Goal: Navigation & Orientation: Find specific page/section

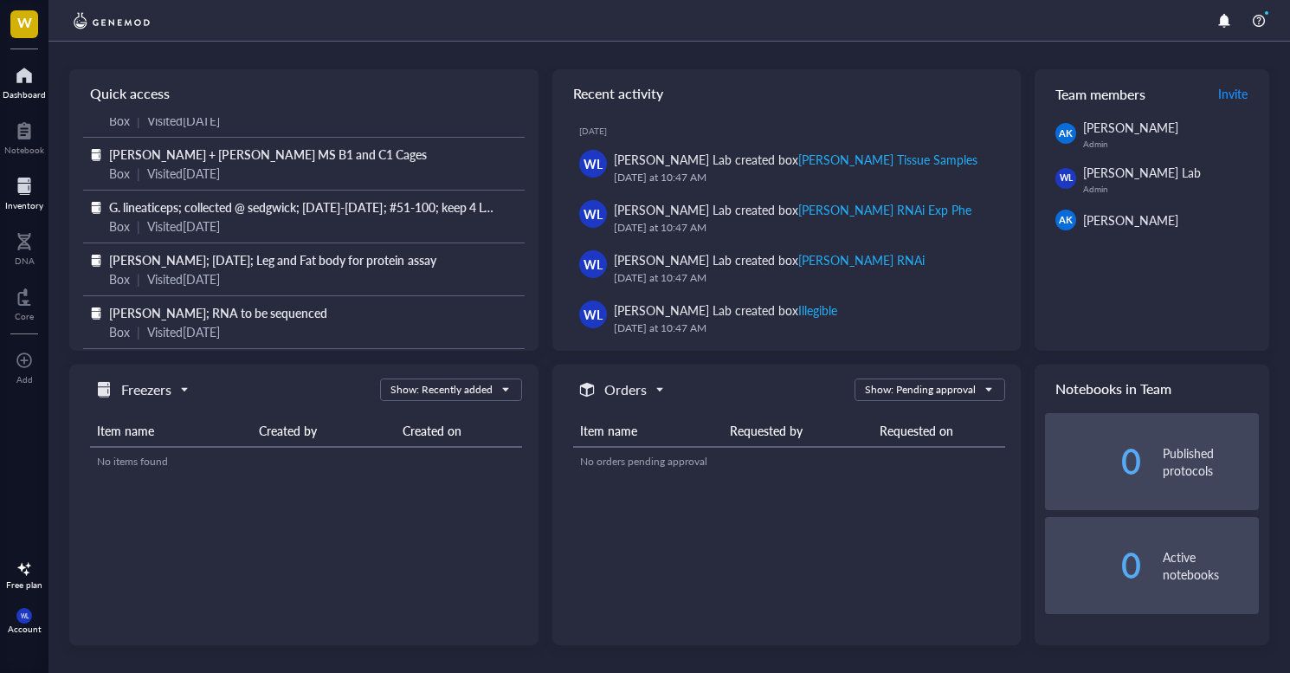
scroll to position [86, 0]
click at [31, 189] on div at bounding box center [24, 186] width 38 height 28
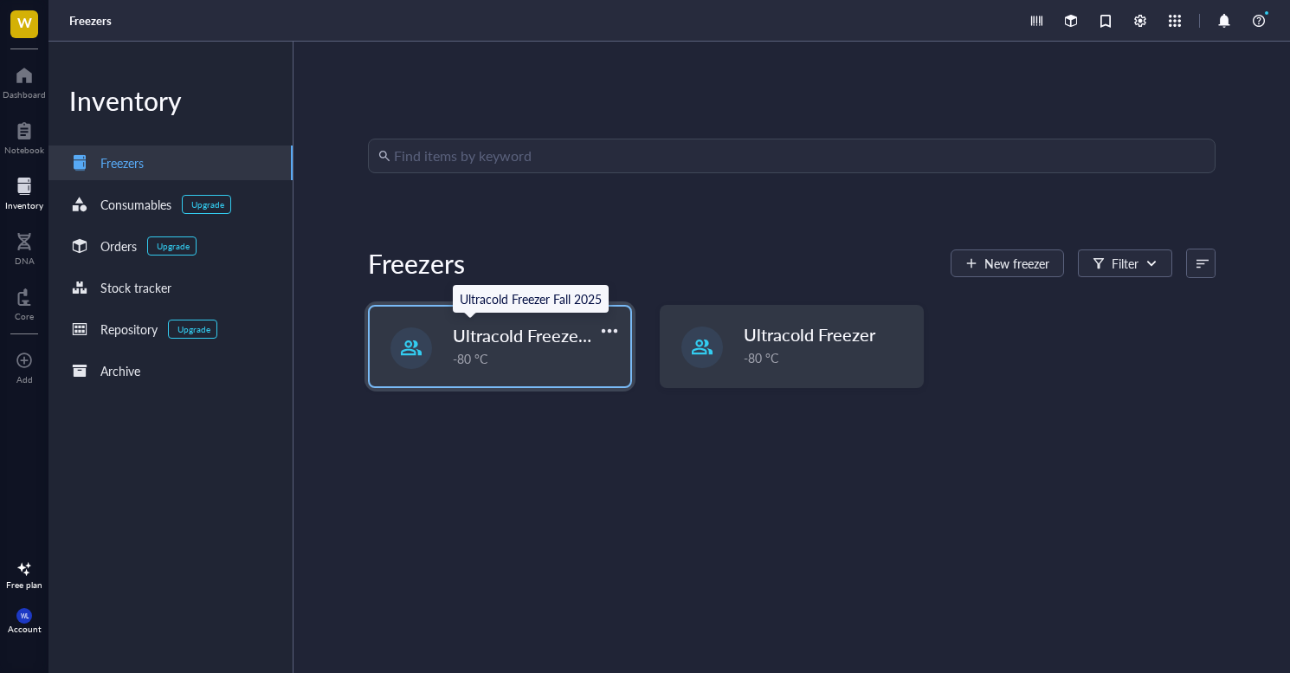
click at [538, 334] on span "Ultracold Freezer Fall 2025" at bounding box center [557, 335] width 208 height 24
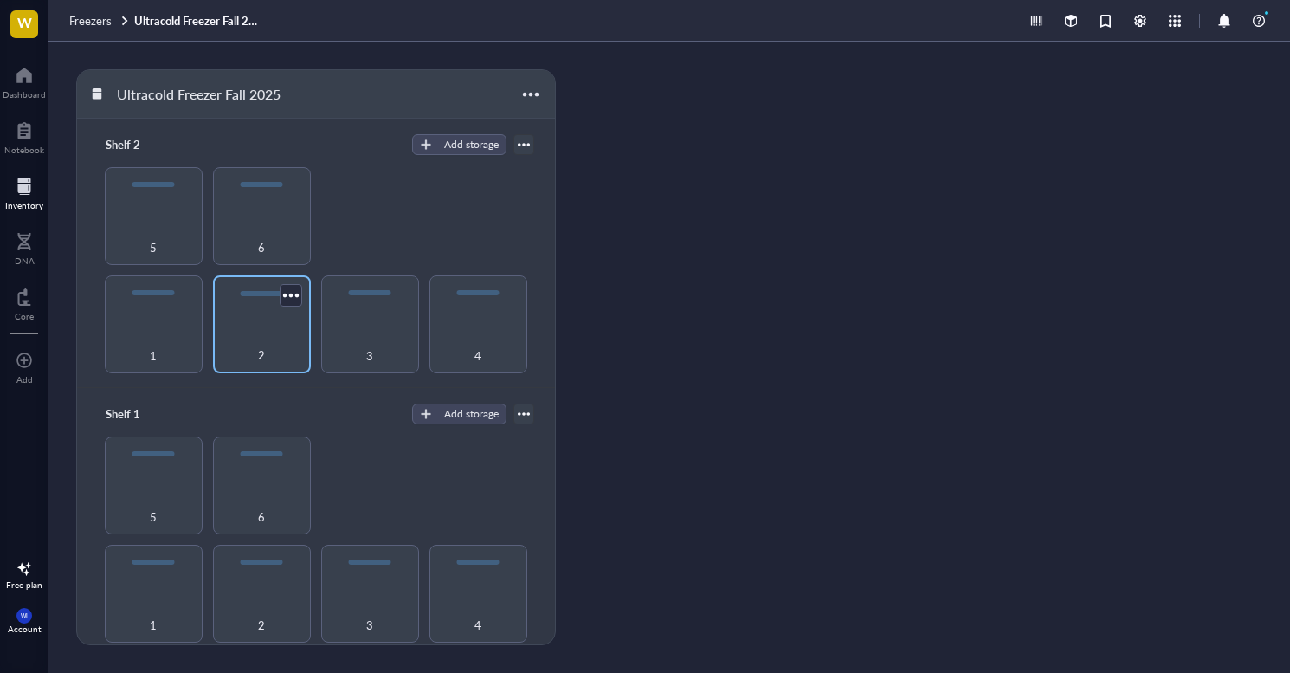
click at [272, 343] on div "2" at bounding box center [262, 345] width 81 height 38
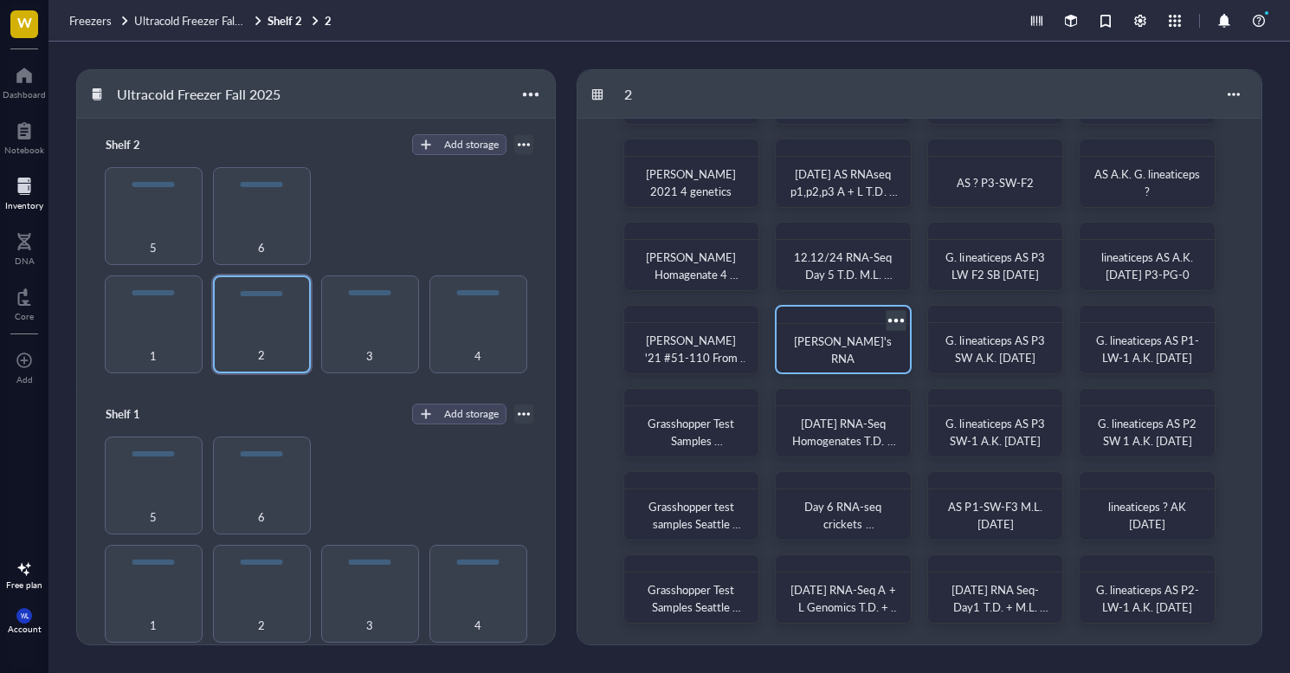
scroll to position [84, 0]
click at [377, 321] on div "3" at bounding box center [370, 324] width 98 height 98
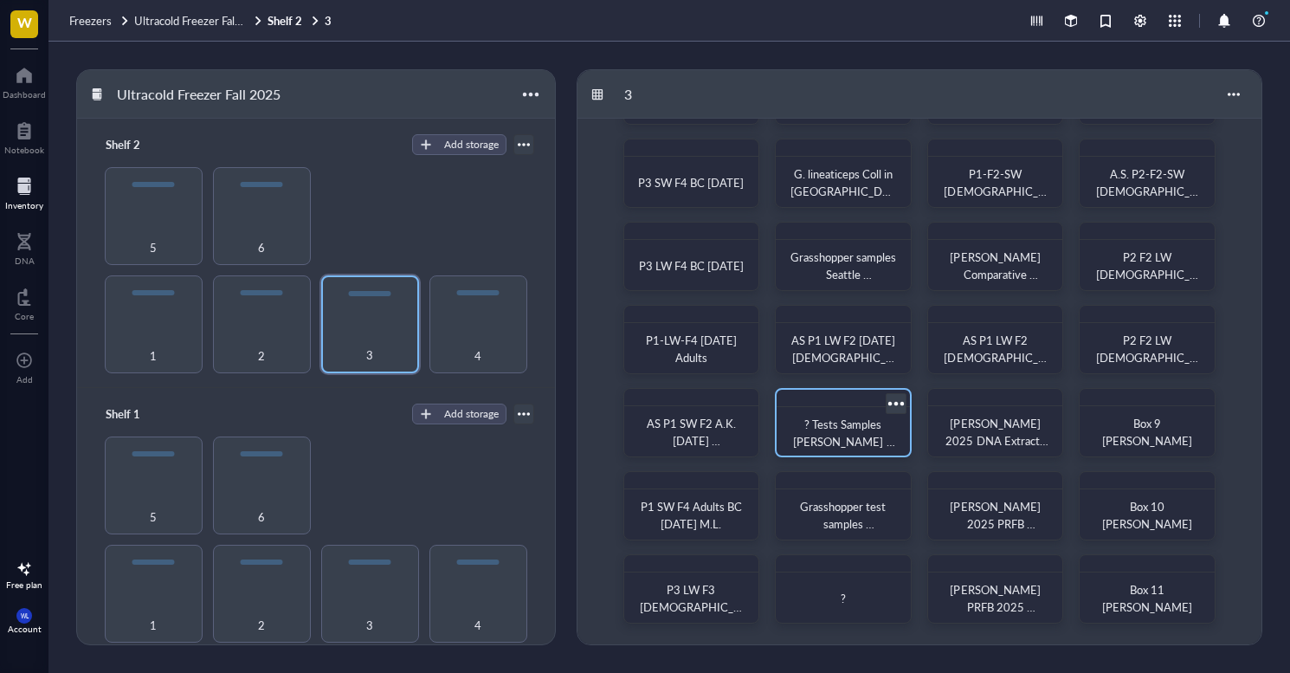
scroll to position [84, 0]
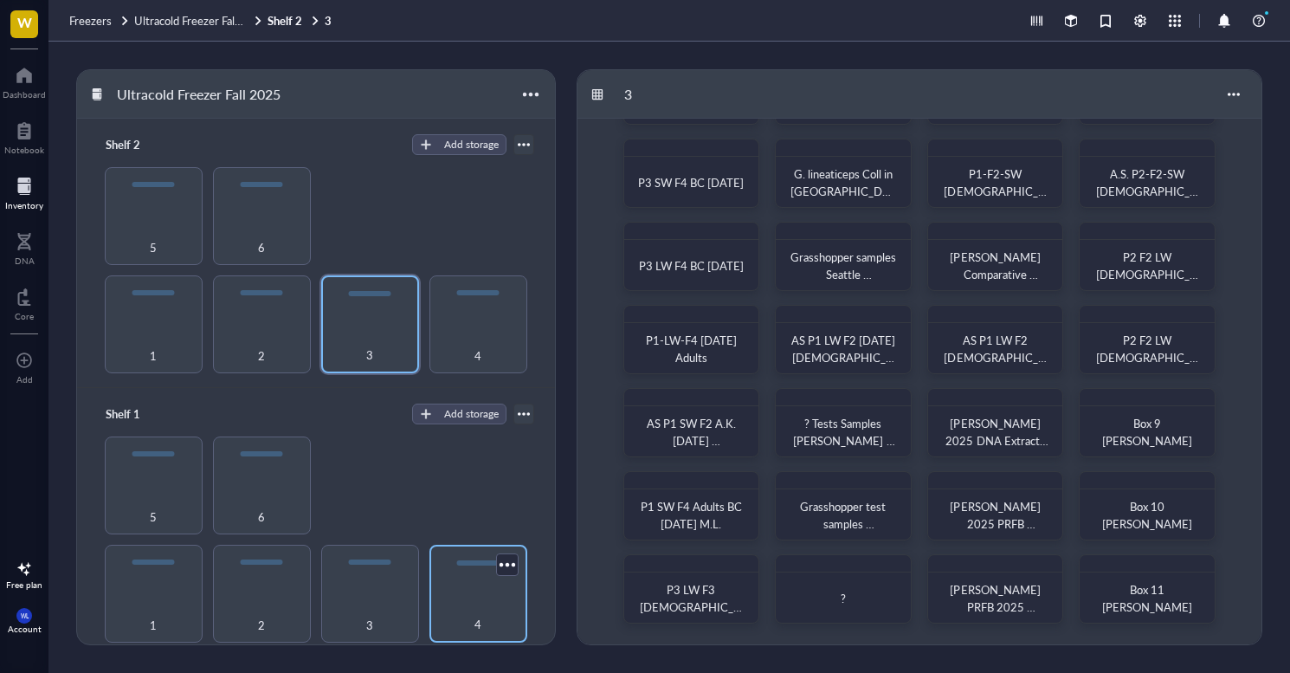
click at [455, 574] on div "4" at bounding box center [478, 594] width 98 height 98
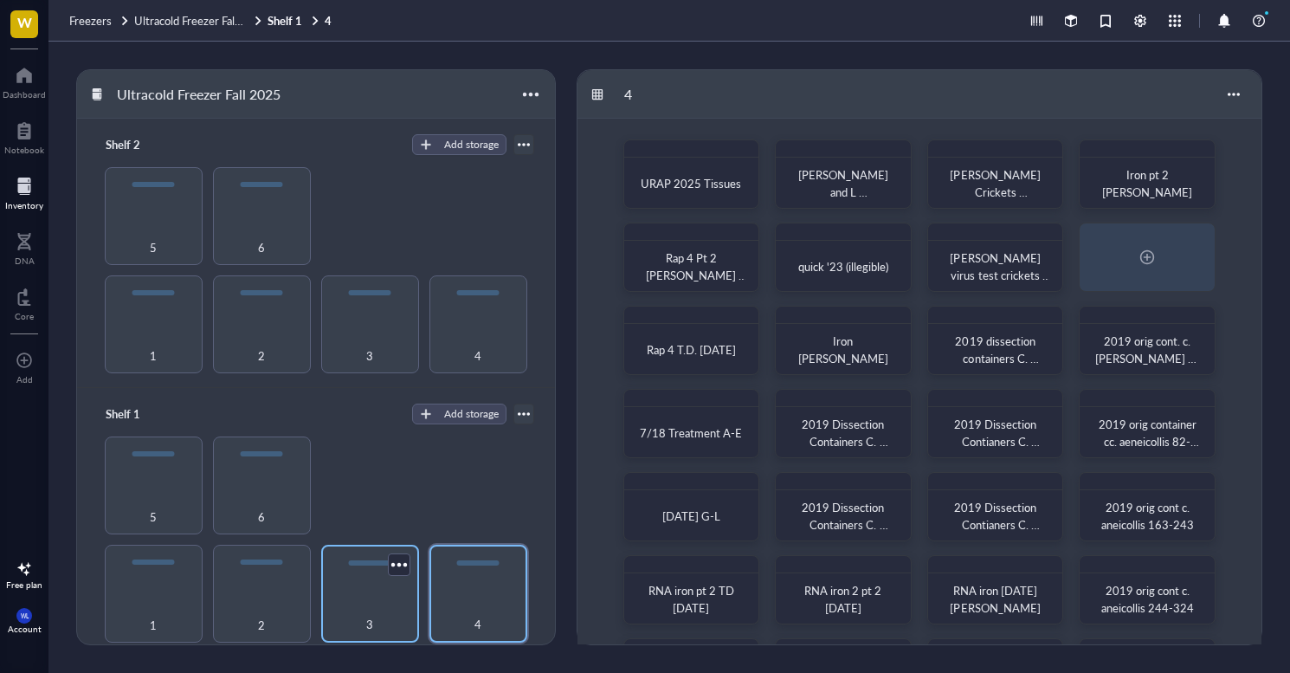
click at [352, 576] on div "3" at bounding box center [370, 594] width 98 height 98
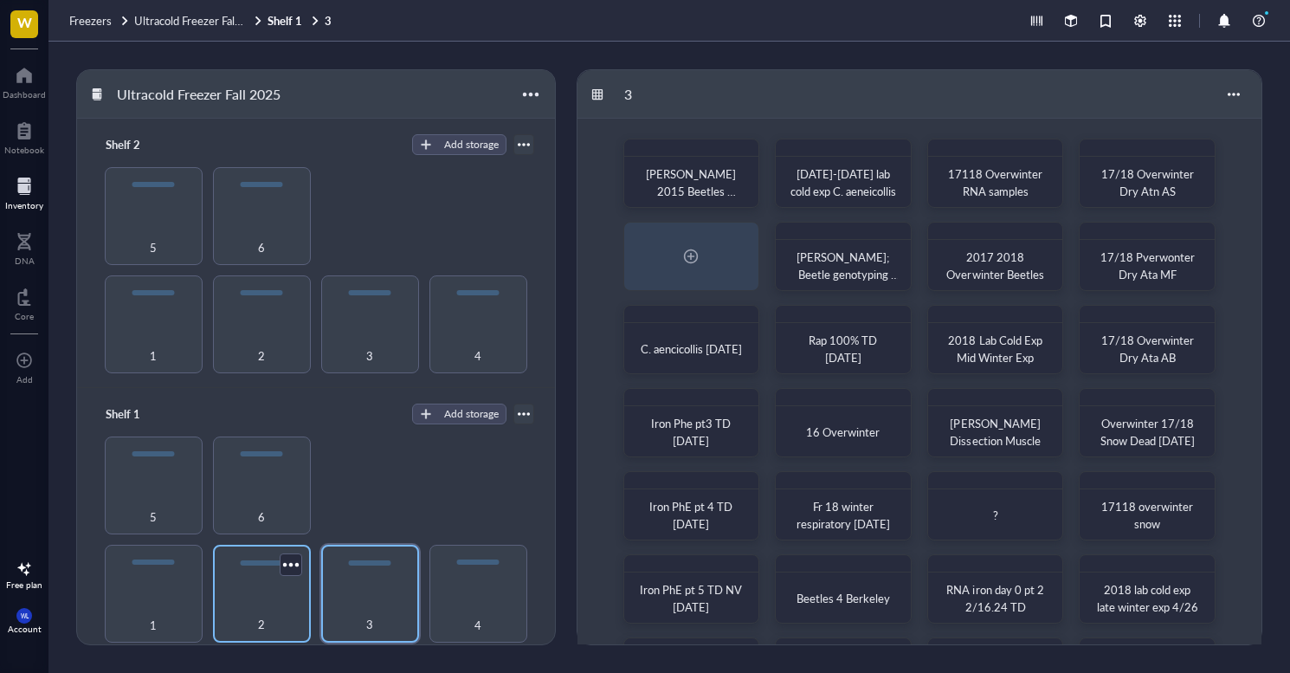
click at [271, 585] on div "2" at bounding box center [262, 594] width 98 height 98
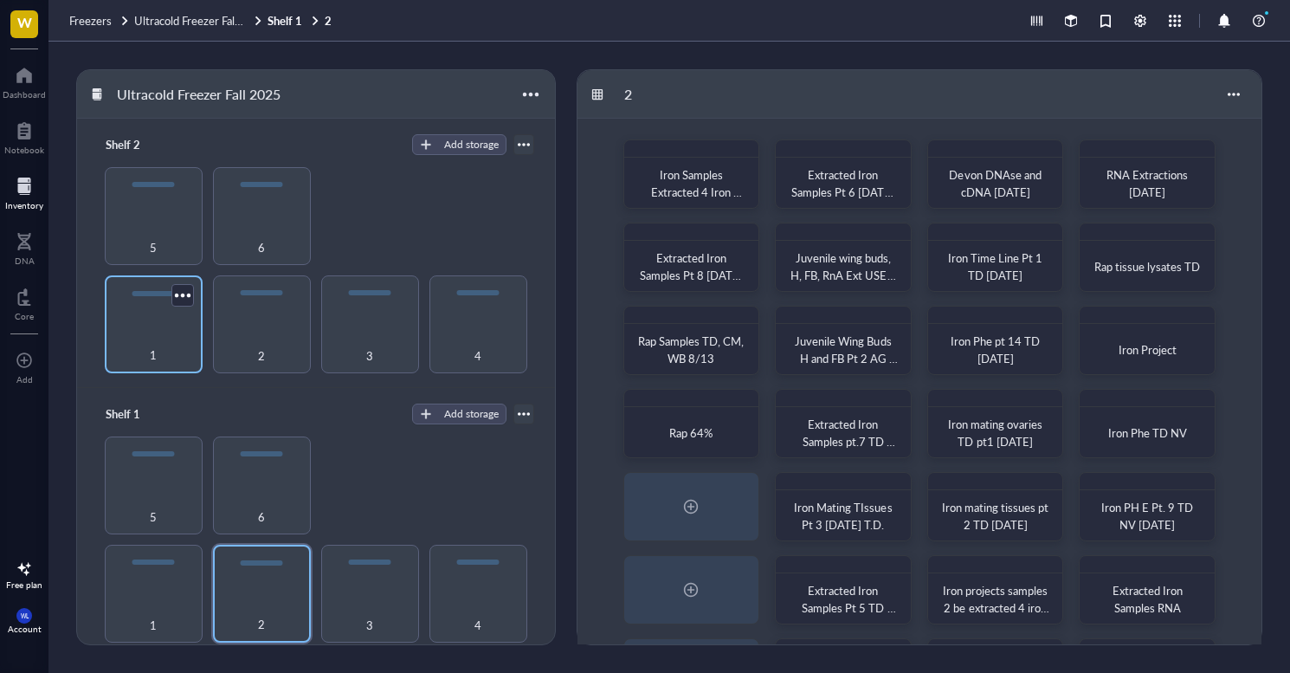
click at [159, 338] on div "1" at bounding box center [153, 345] width 81 height 38
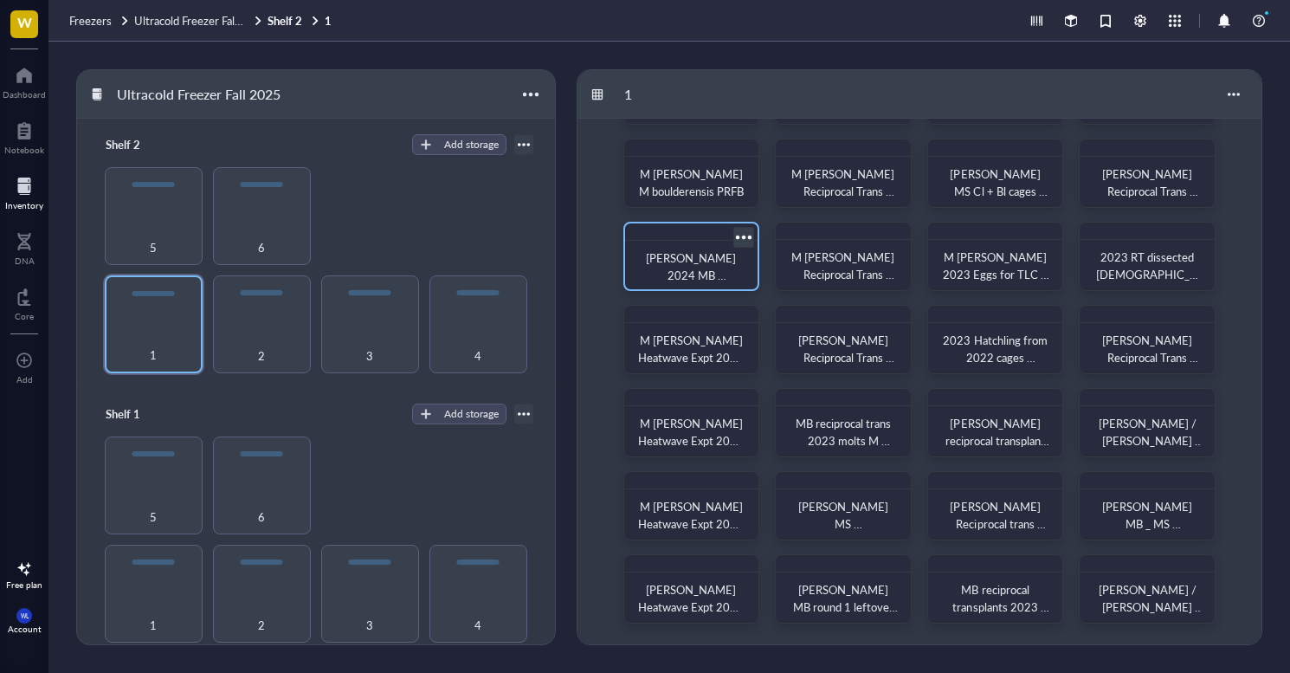
scroll to position [84, 0]
click at [266, 329] on div "2" at bounding box center [262, 345] width 81 height 38
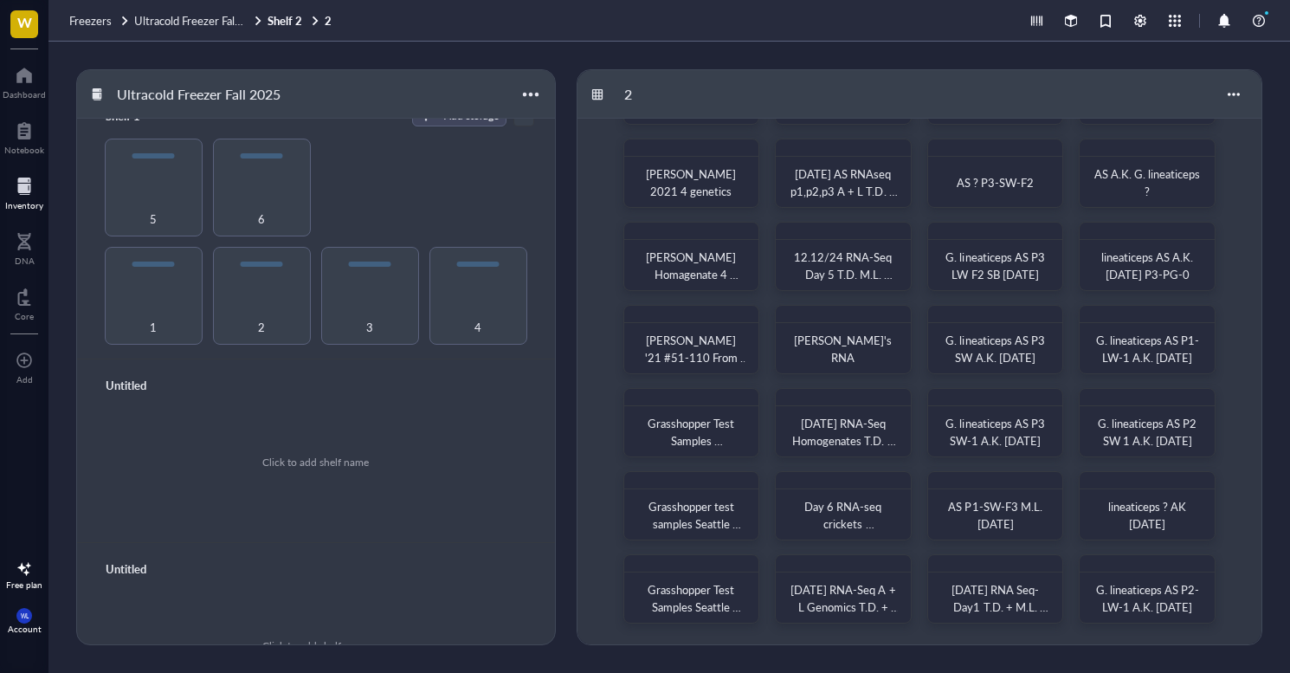
scroll to position [316, 0]
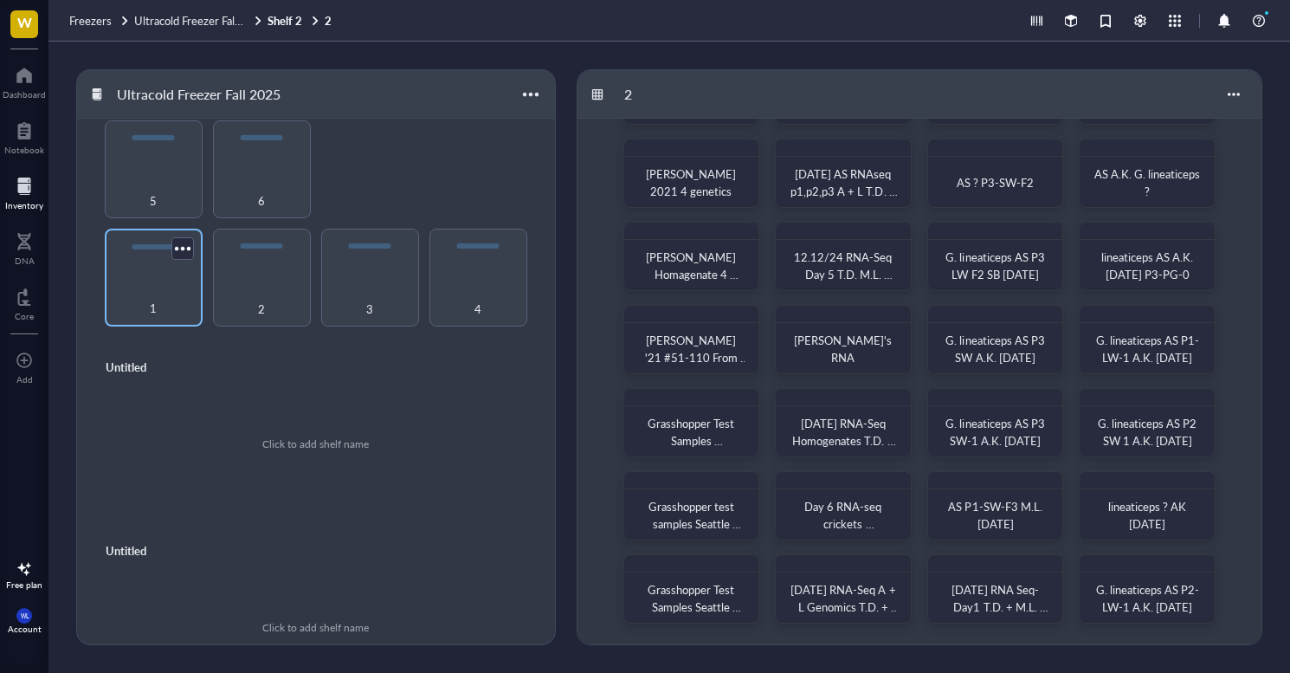
click at [155, 287] on div "1" at bounding box center [153, 299] width 81 height 38
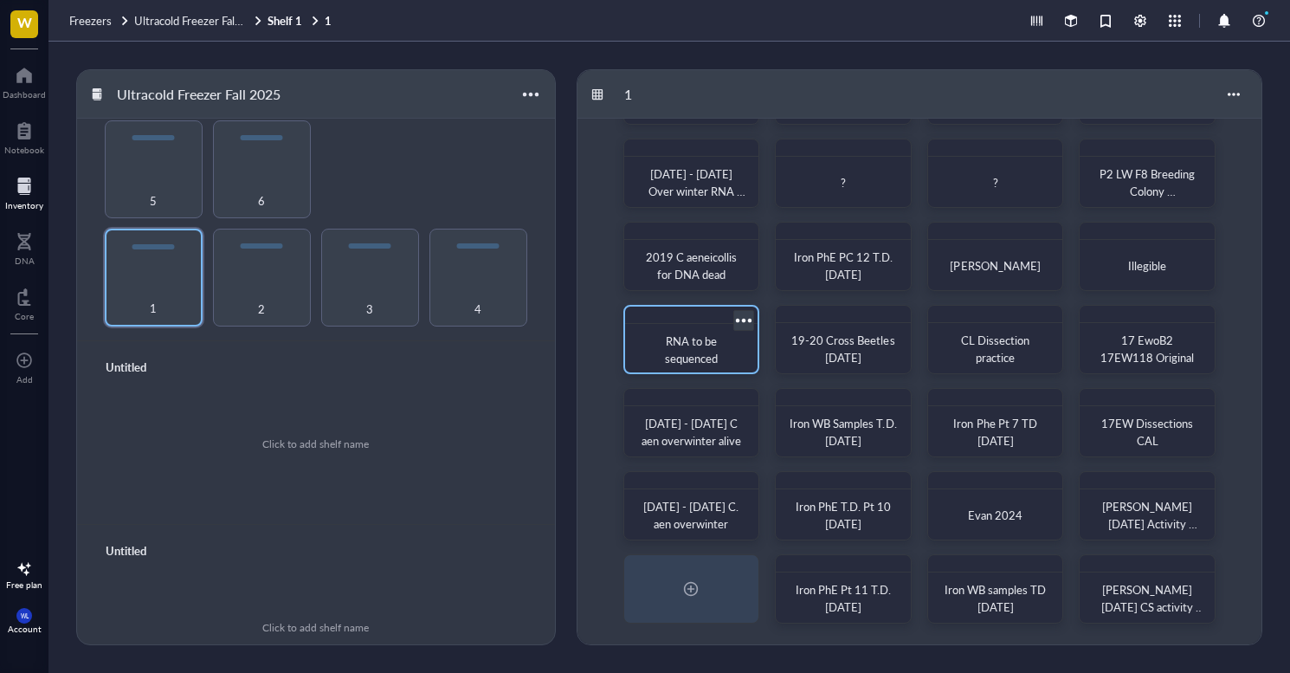
scroll to position [84, 0]
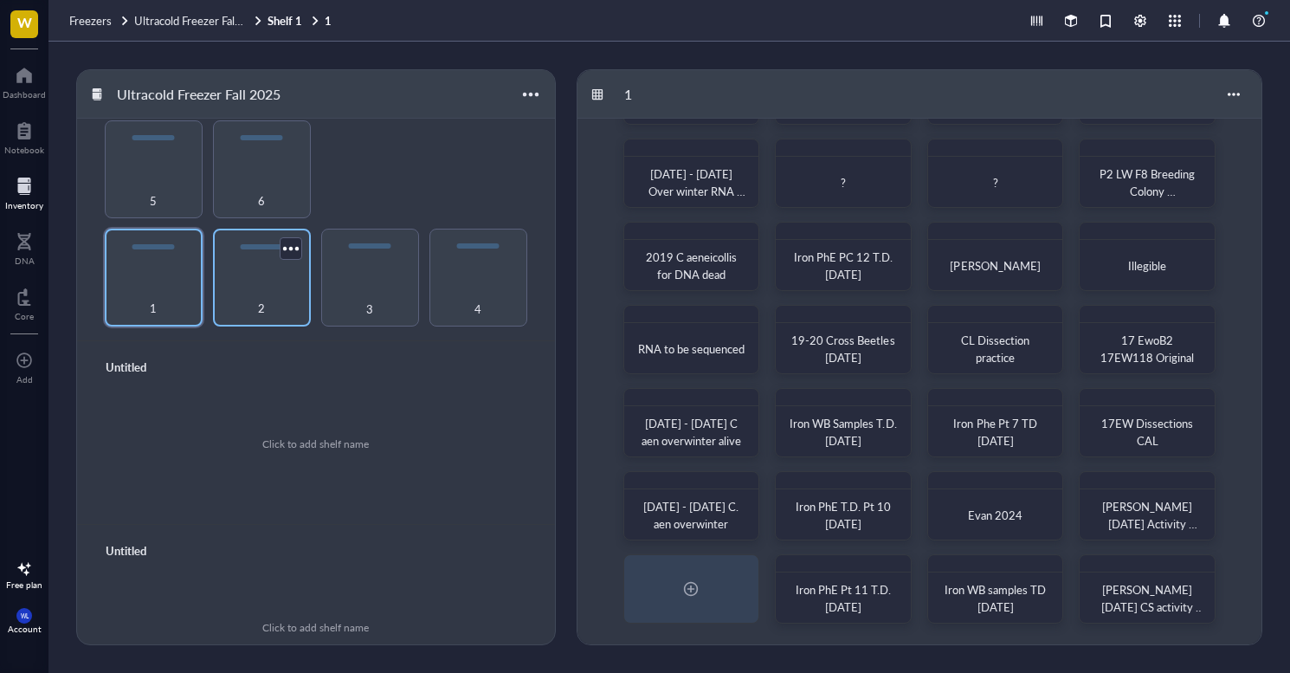
click at [244, 289] on div "2" at bounding box center [262, 299] width 81 height 38
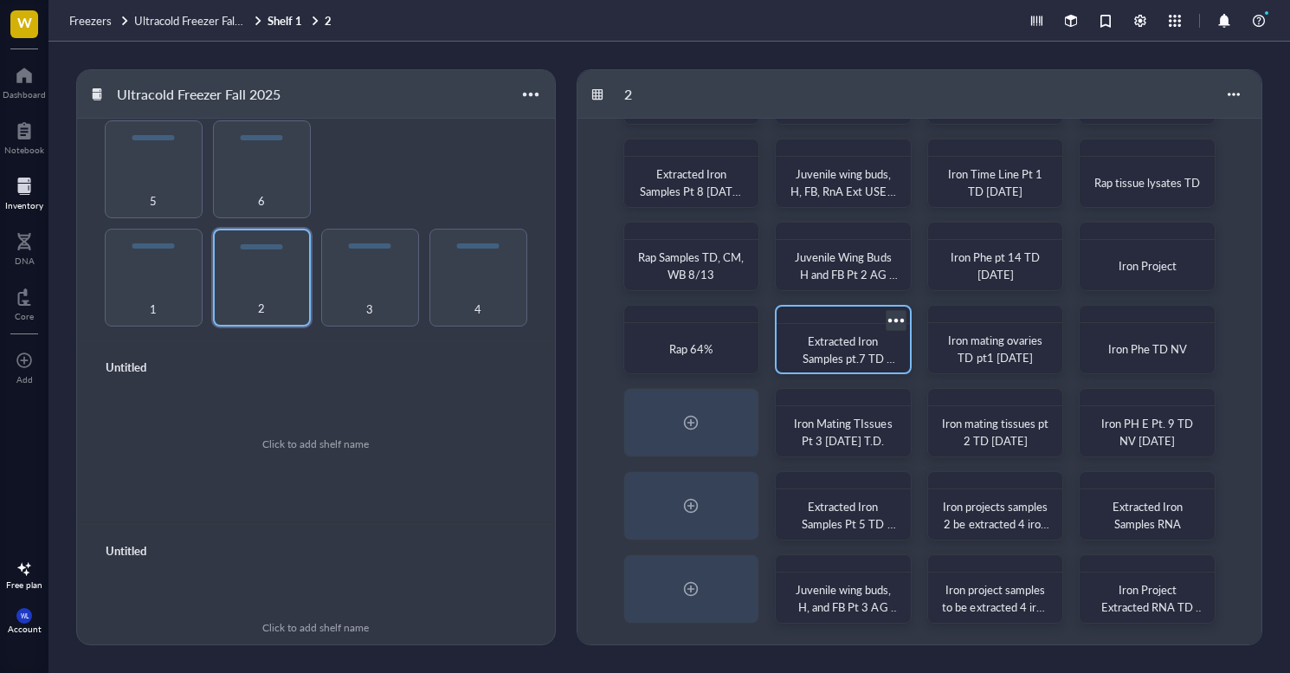
scroll to position [84, 0]
click at [348, 280] on div "3" at bounding box center [370, 299] width 81 height 38
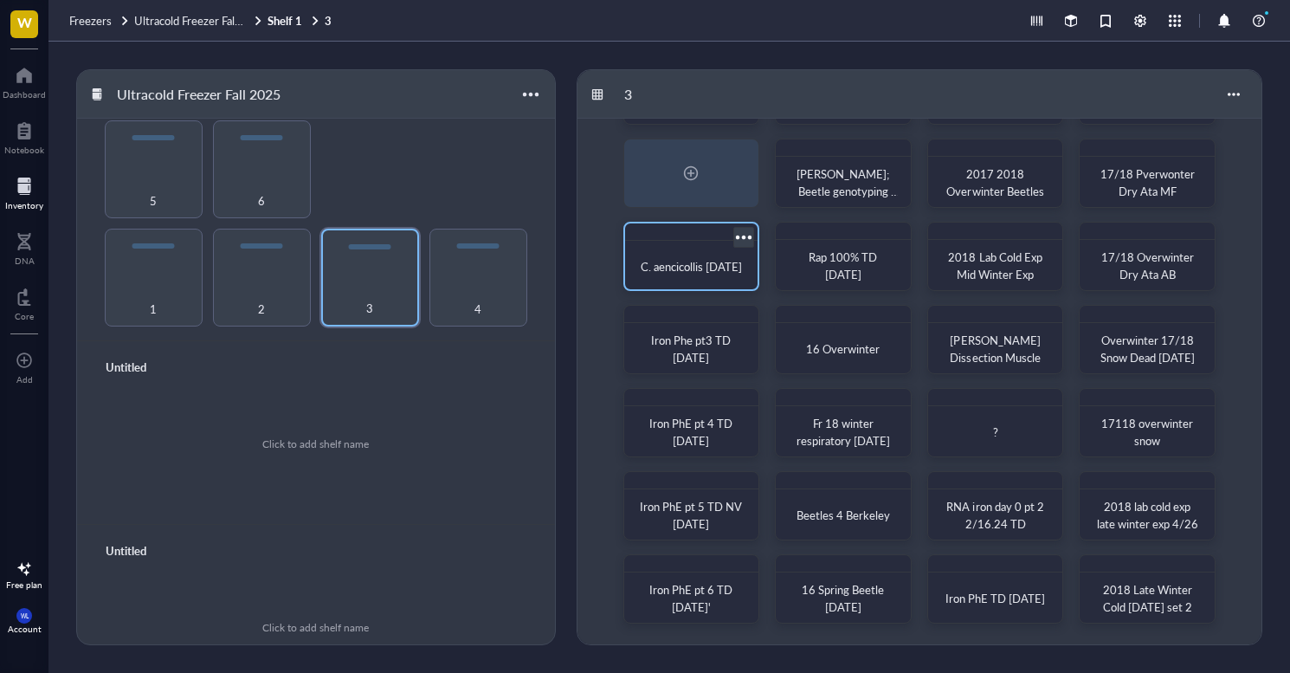
scroll to position [84, 0]
click at [483, 266] on div "4" at bounding box center [478, 278] width 98 height 98
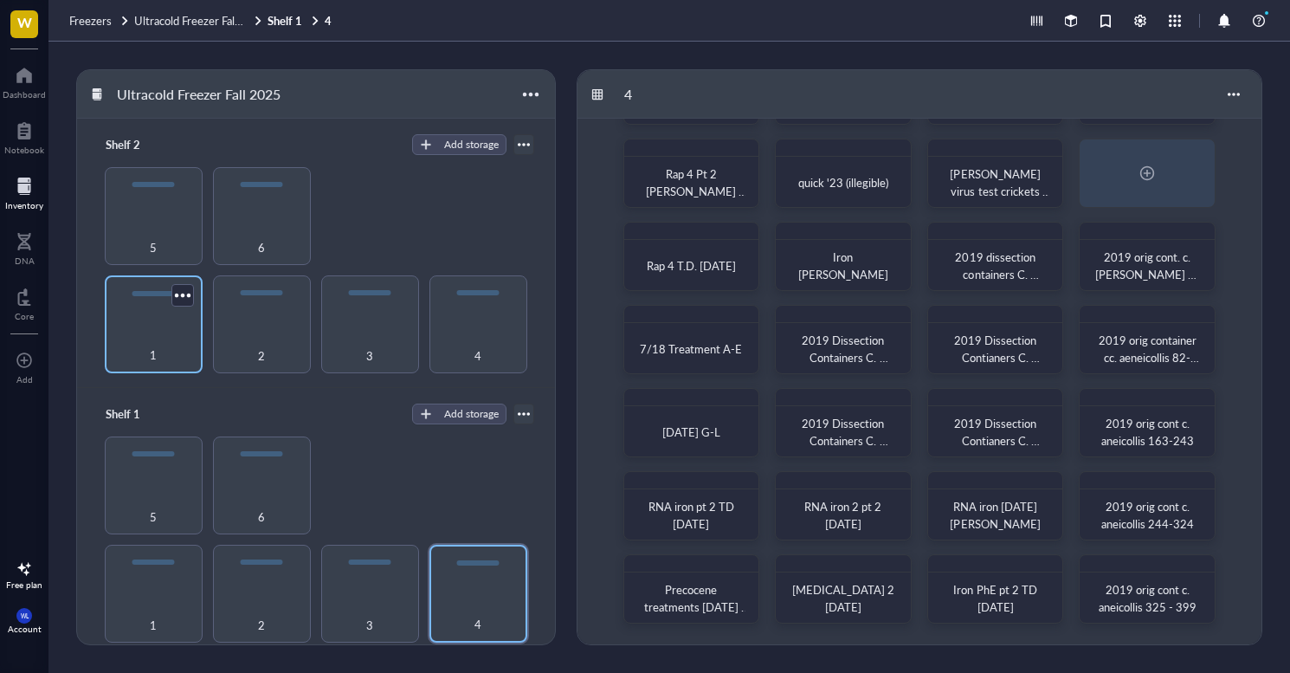
click at [146, 326] on div "1" at bounding box center [153, 345] width 81 height 38
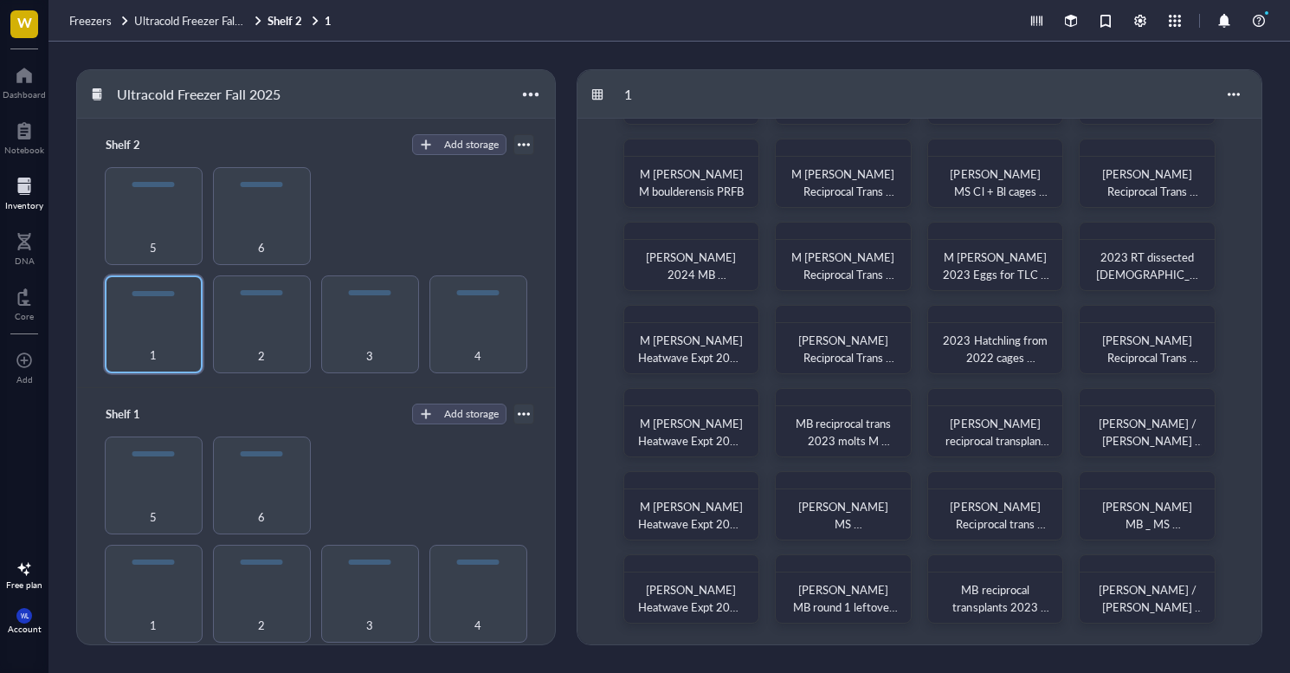
scroll to position [84, 0]
click at [262, 313] on div "2" at bounding box center [262, 324] width 98 height 98
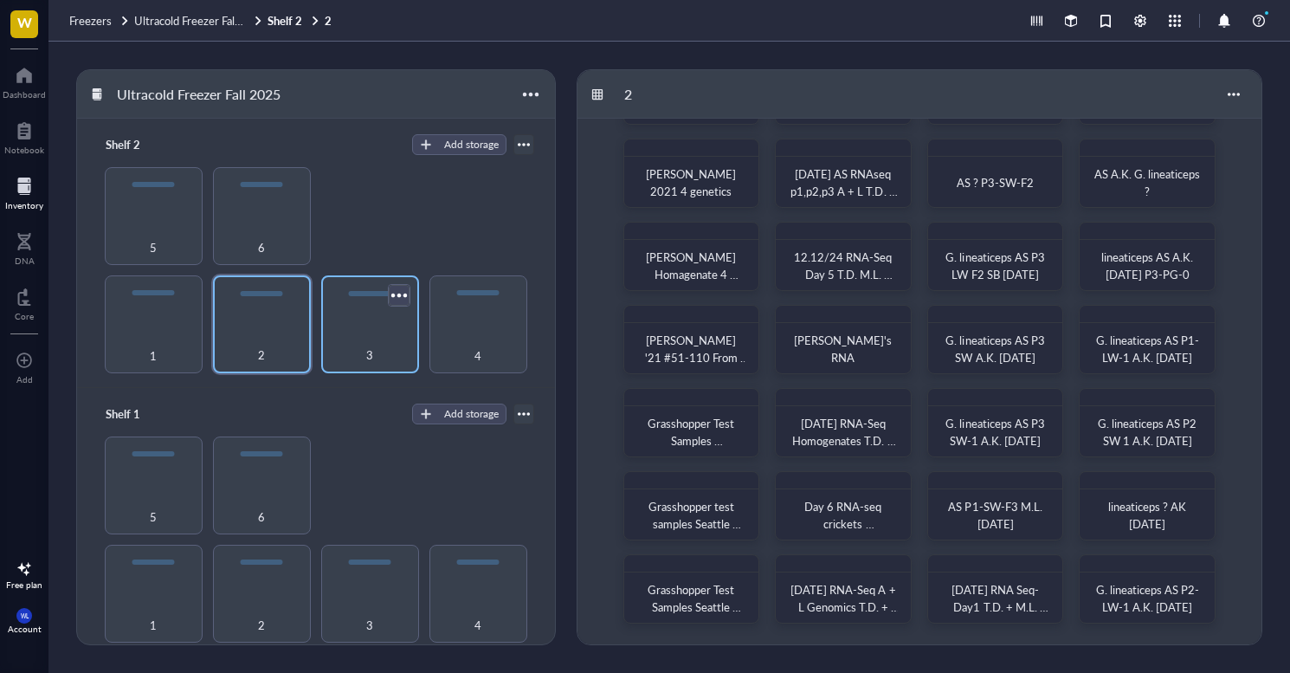
click at [386, 303] on div at bounding box center [398, 294] width 25 height 25
click at [353, 330] on div "3" at bounding box center [370, 345] width 81 height 38
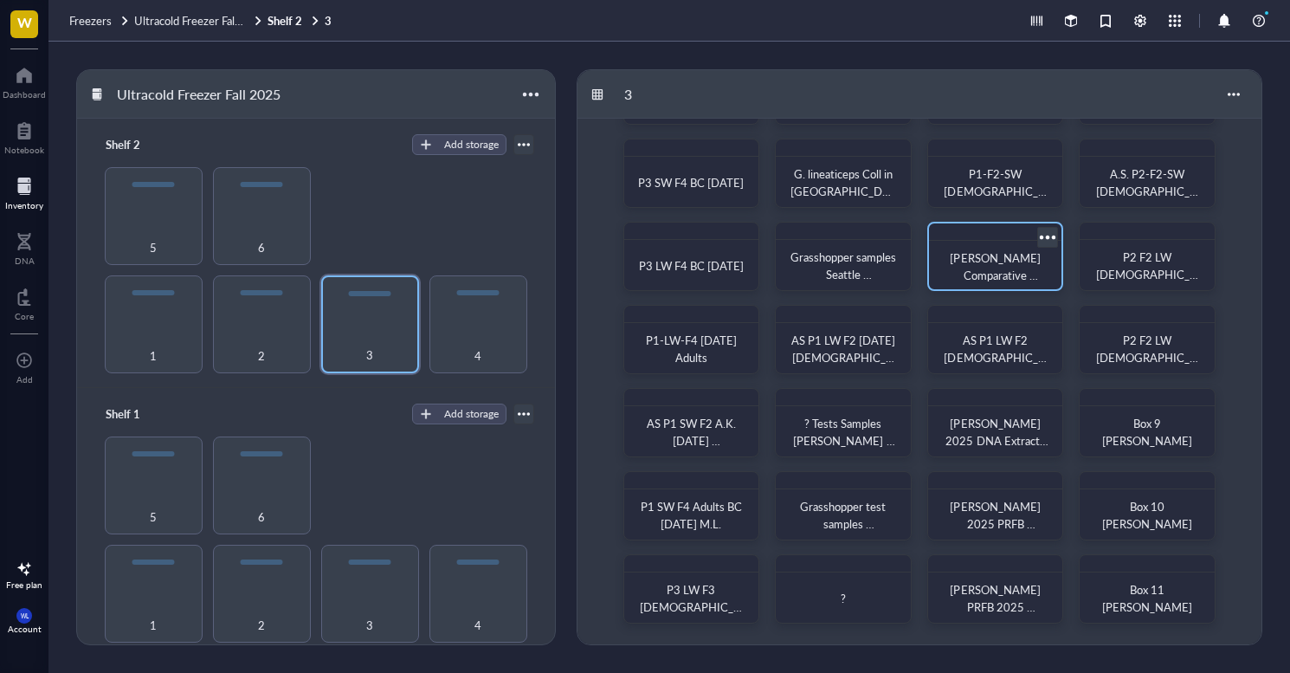
scroll to position [84, 0]
click at [476, 321] on div "4" at bounding box center [478, 324] width 98 height 98
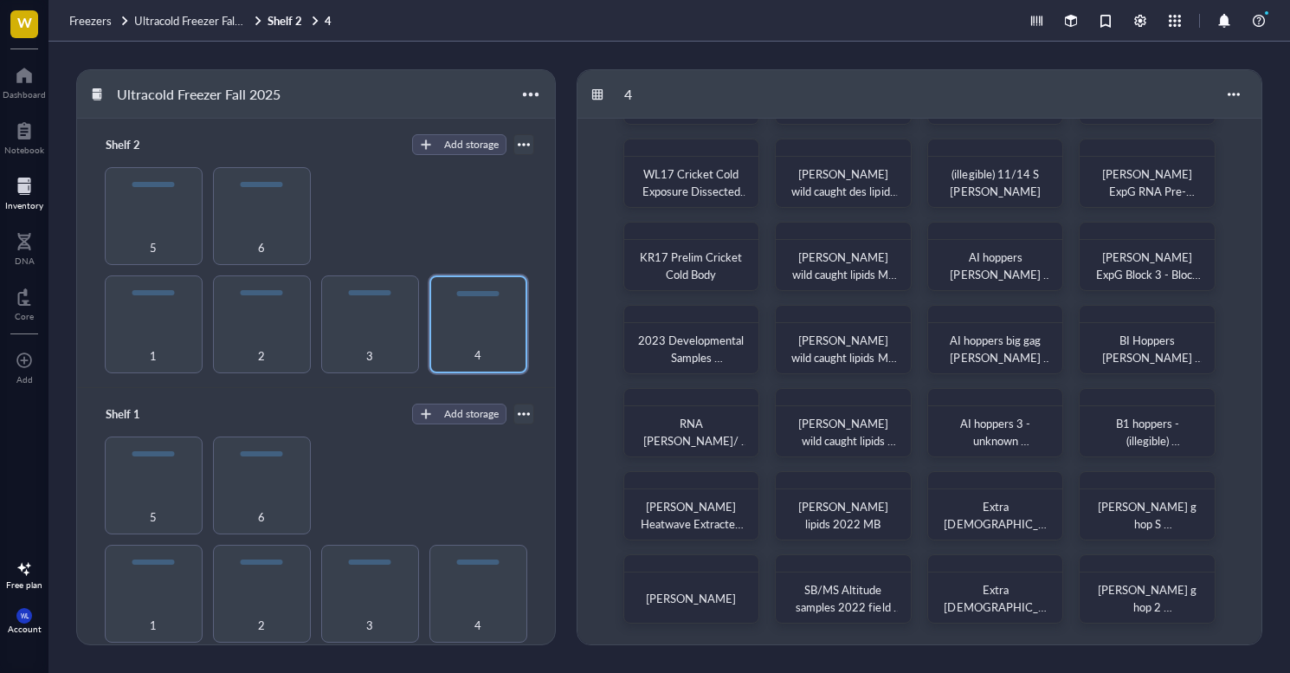
scroll to position [84, 0]
click at [152, 211] on div "5" at bounding box center [154, 216] width 98 height 98
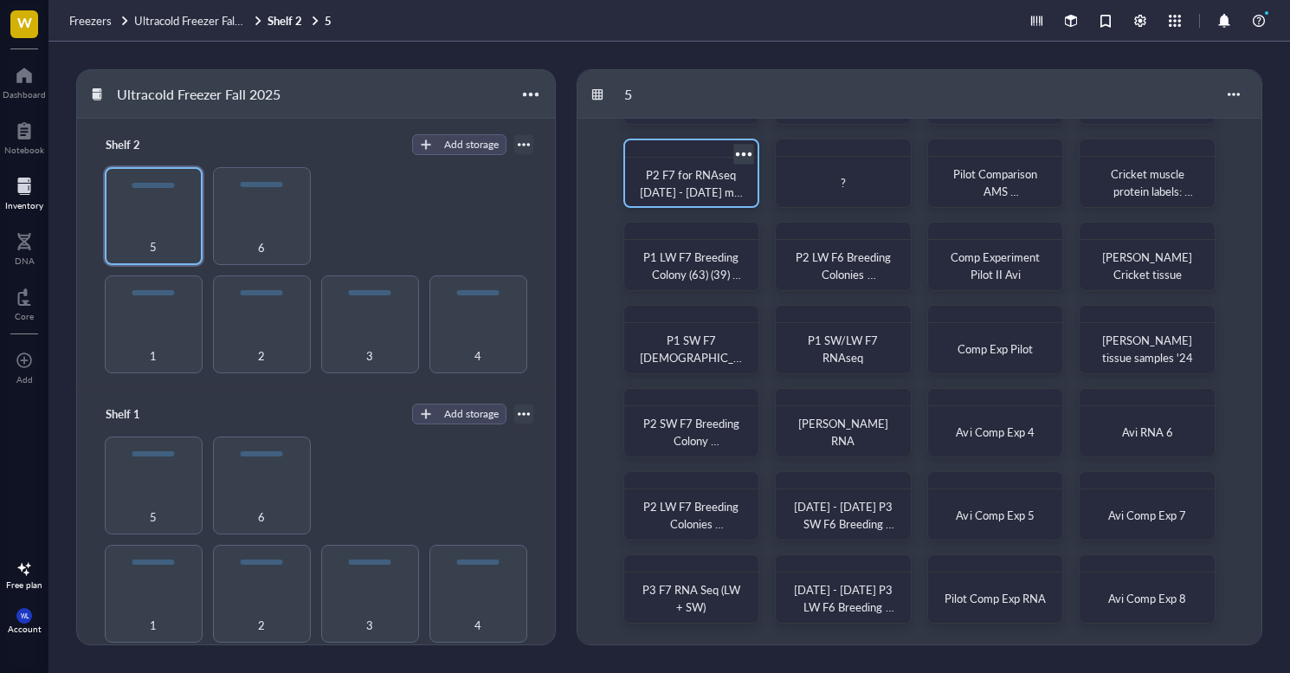
scroll to position [84, 0]
click at [267, 227] on div "6" at bounding box center [262, 237] width 81 height 38
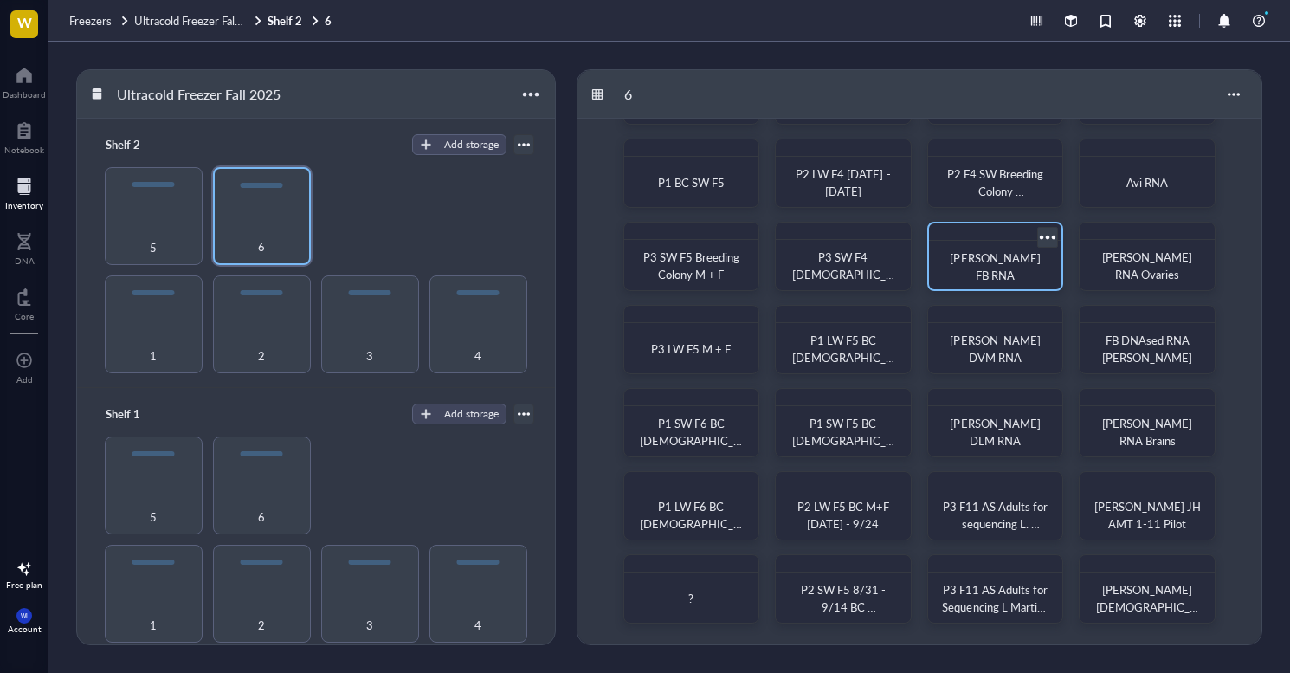
scroll to position [84, 0]
